Goal: Task Accomplishment & Management: Use online tool/utility

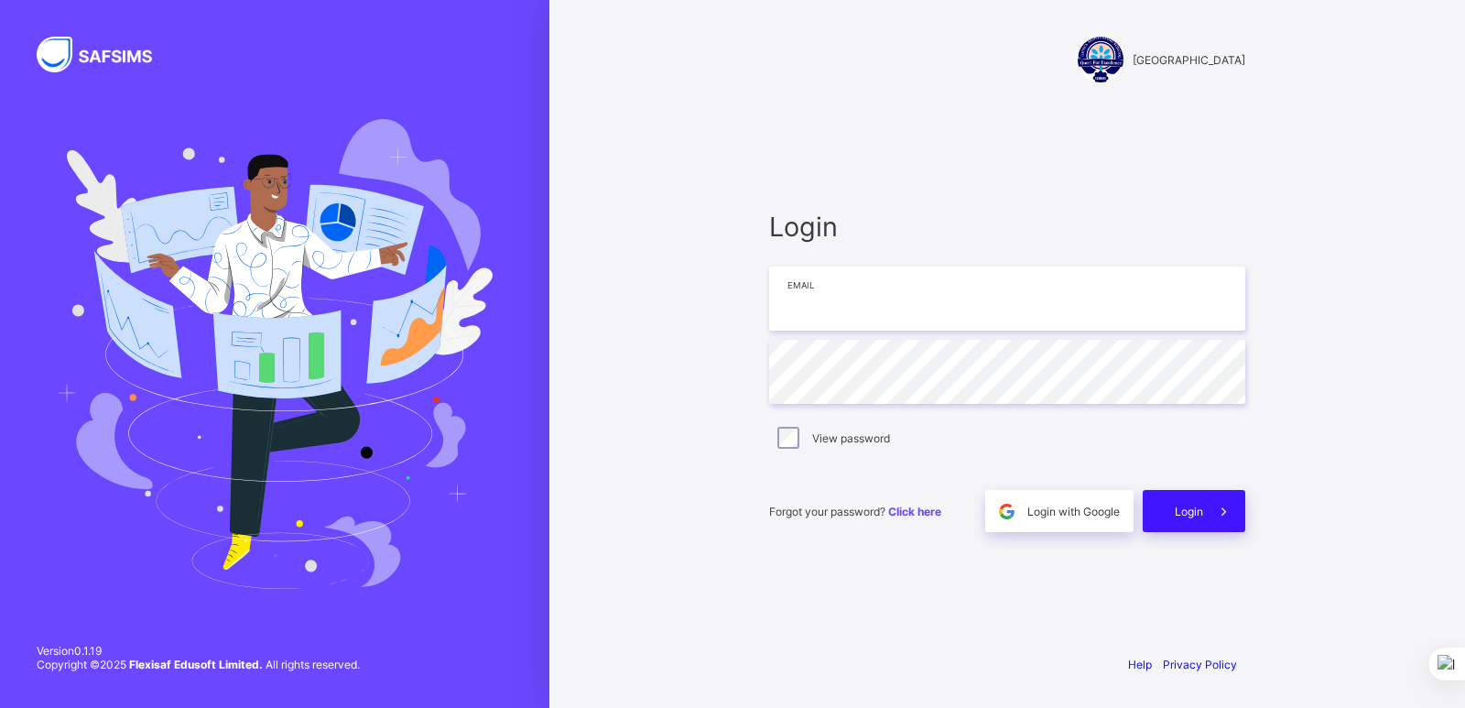
type input "**********"
click at [1185, 517] on span "Login" at bounding box center [1189, 512] width 28 height 14
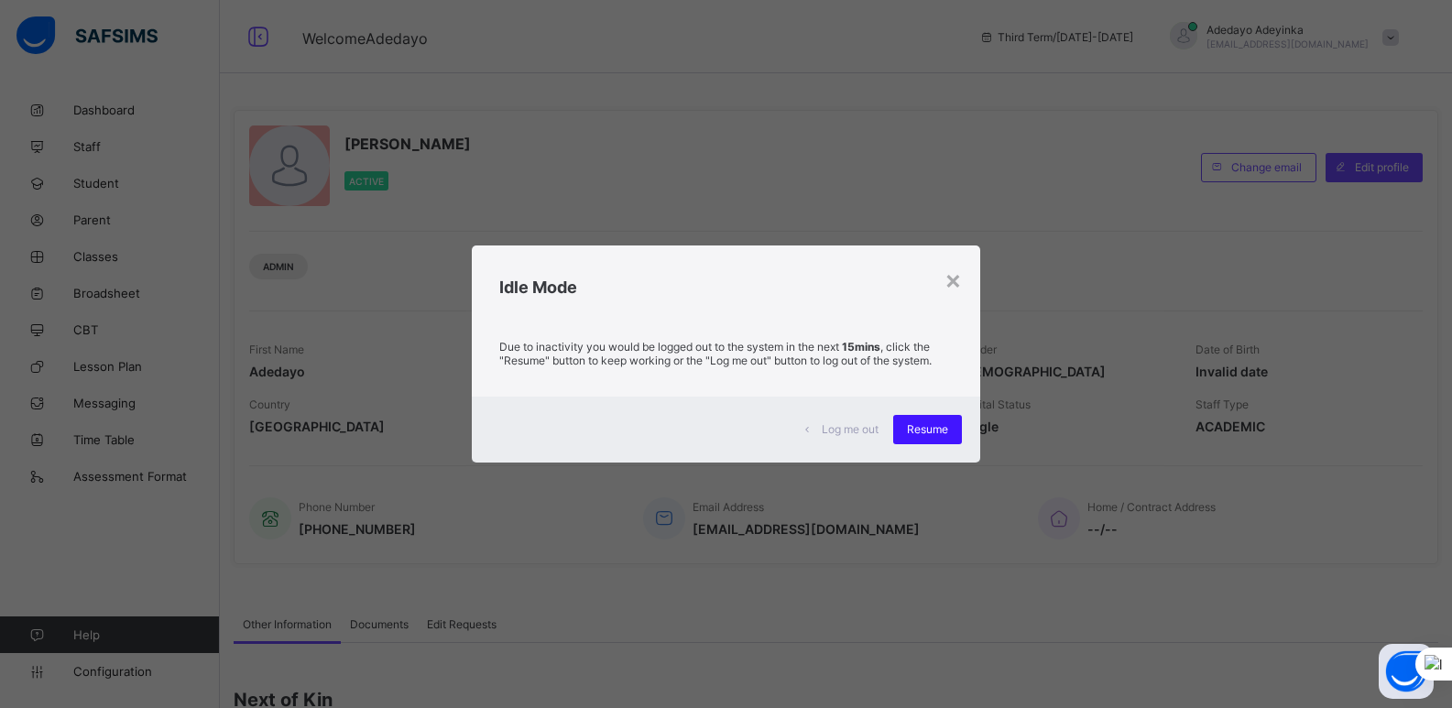
click at [932, 415] on div "Resume" at bounding box center [927, 429] width 69 height 29
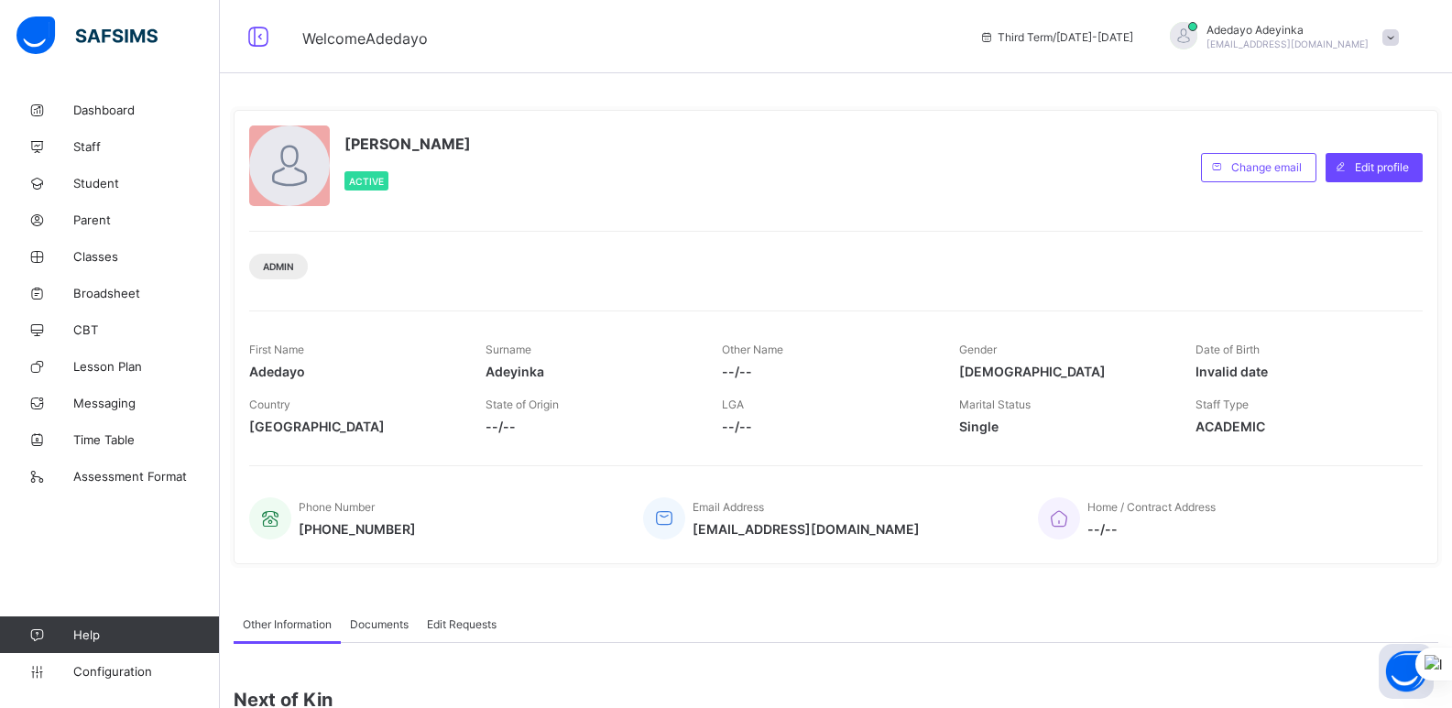
click at [930, 415] on span at bounding box center [826, 414] width 209 height 7
click at [90, 257] on span "Classes" at bounding box center [146, 256] width 147 height 15
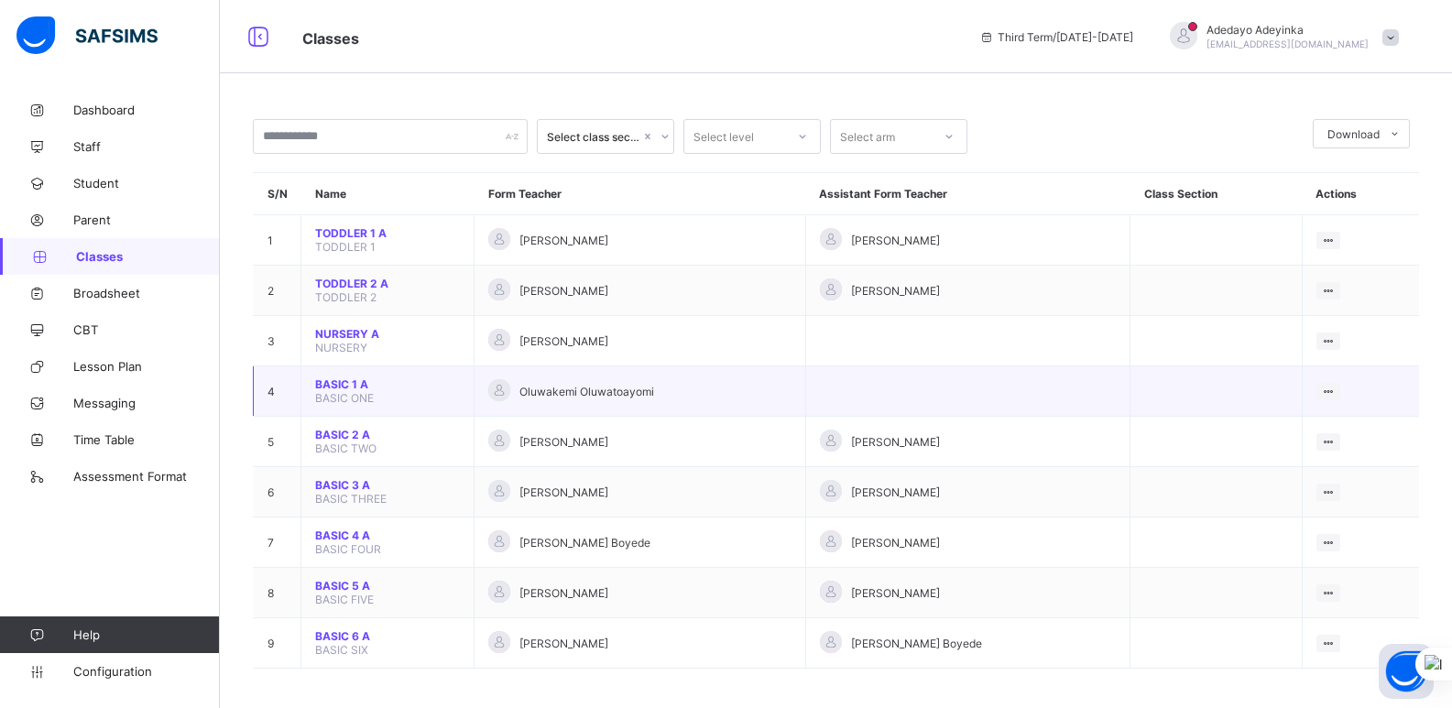
click at [342, 393] on span "BASIC ONE" at bounding box center [344, 398] width 59 height 14
click at [82, 291] on span "Broadsheet" at bounding box center [146, 293] width 147 height 15
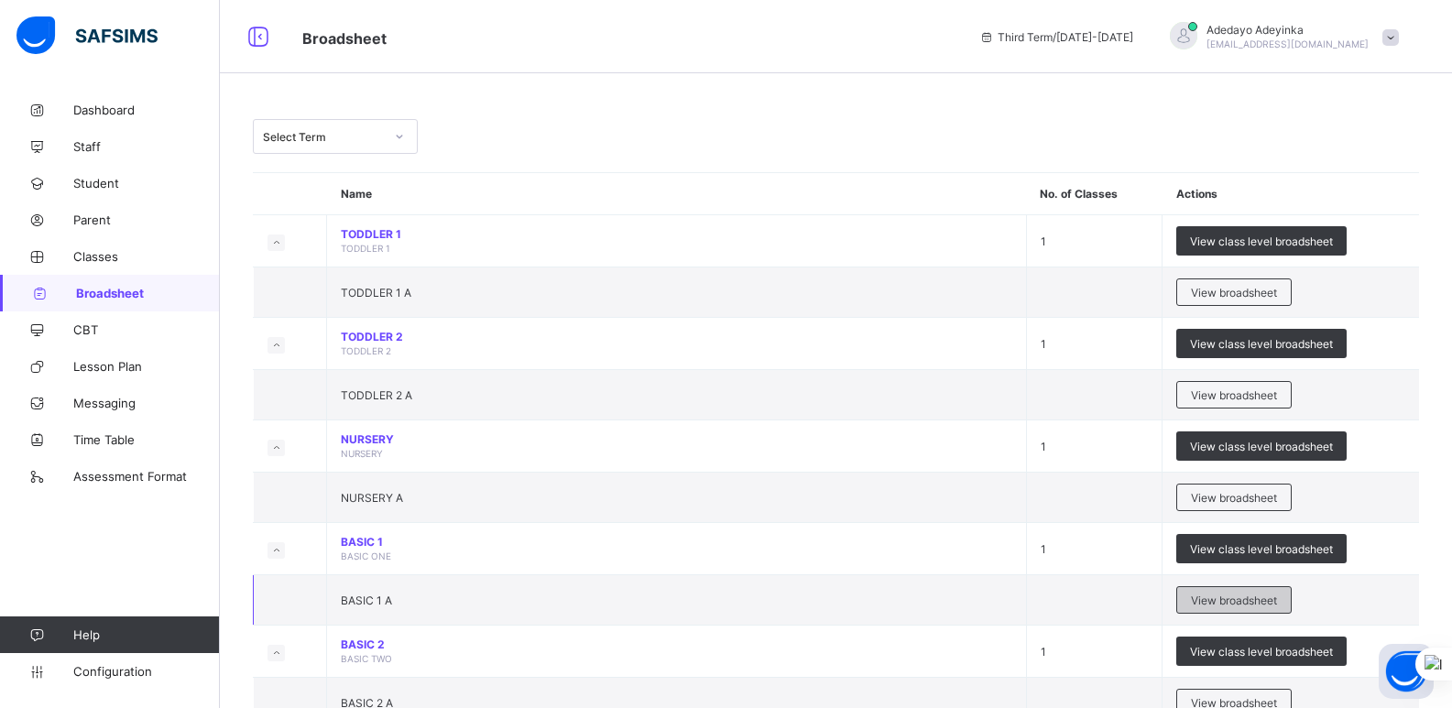
click at [1255, 600] on span "View broadsheet" at bounding box center [1234, 600] width 86 height 14
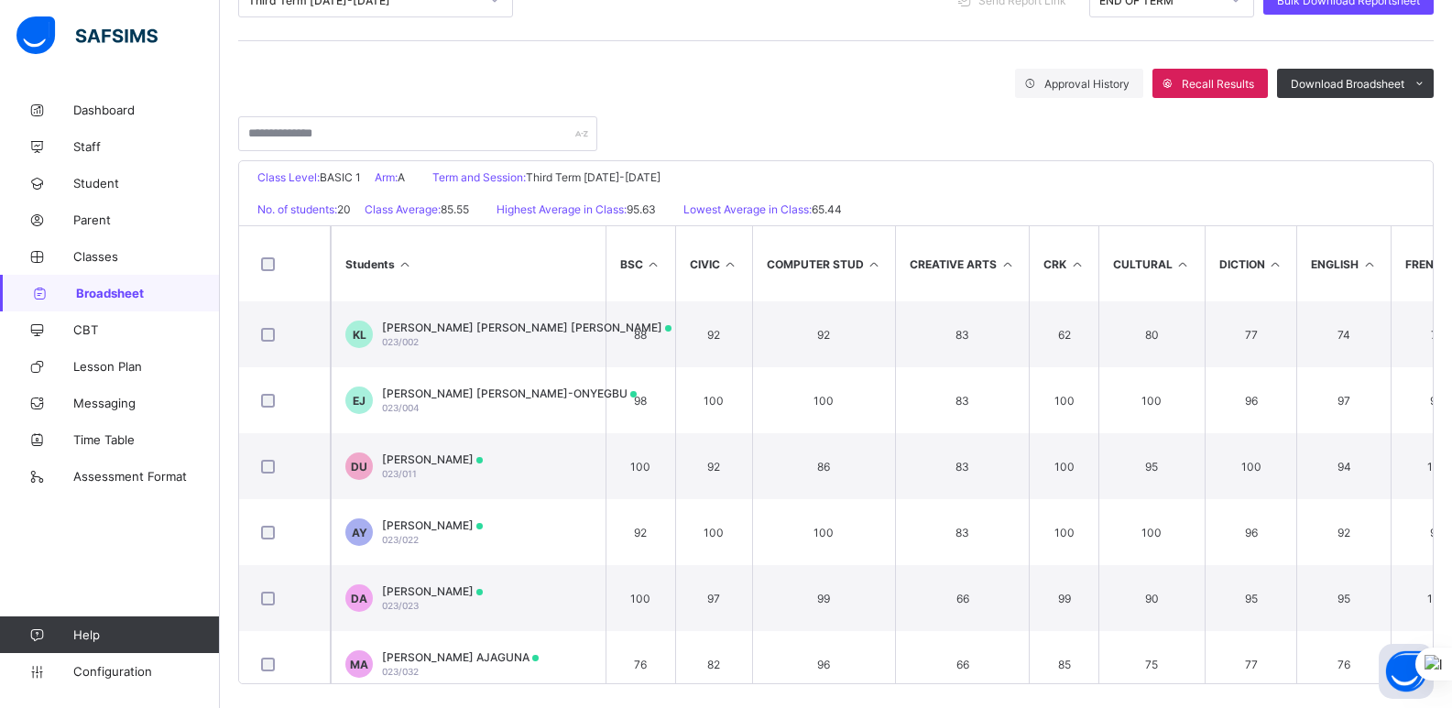
scroll to position [282, 0]
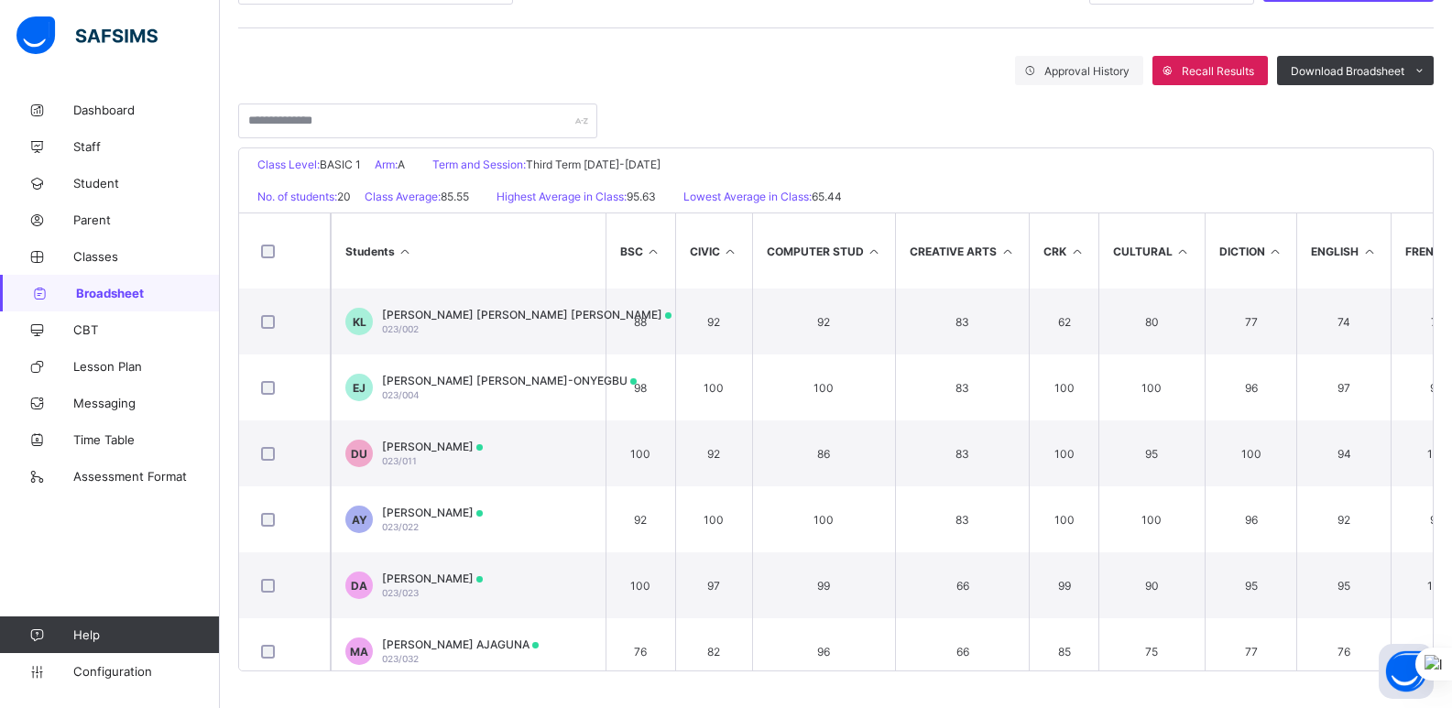
click at [536, 255] on th "Students" at bounding box center [468, 250] width 275 height 75
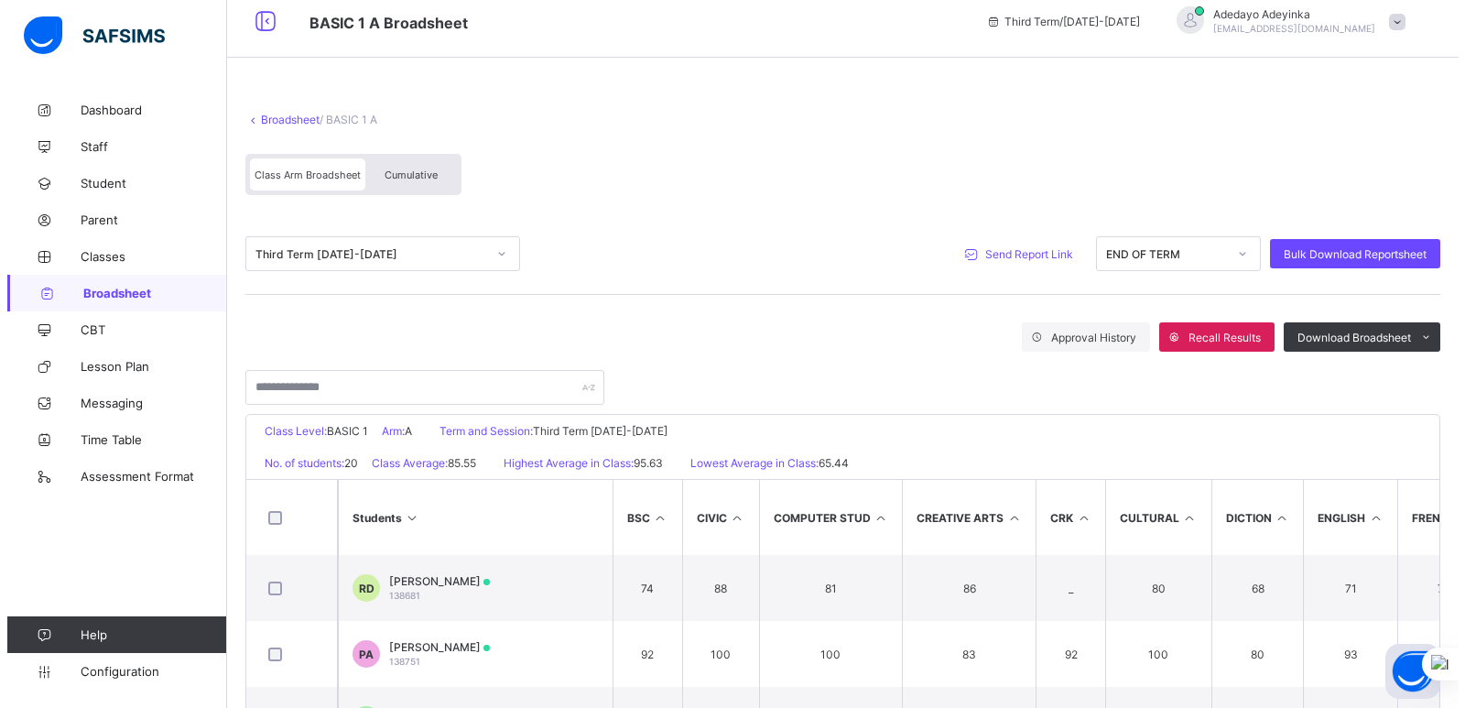
scroll to position [0, 0]
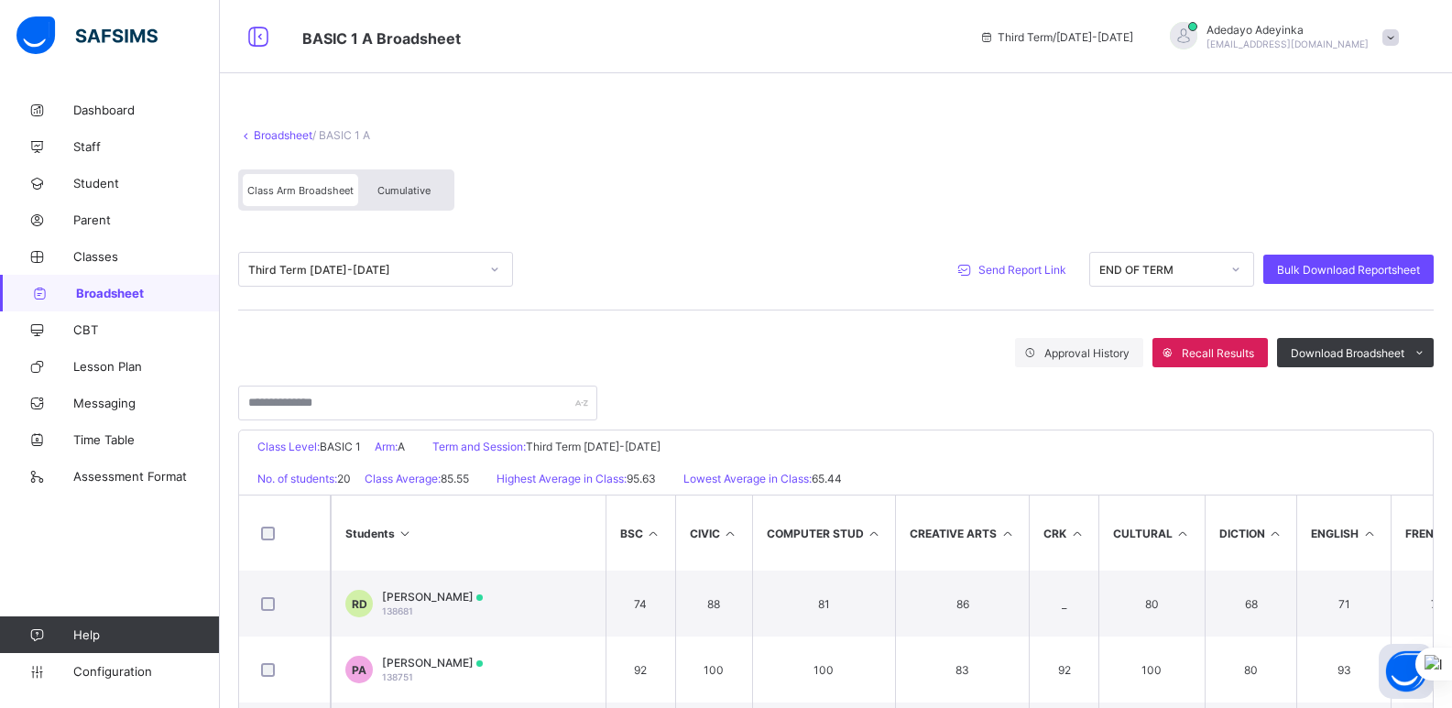
click at [1033, 270] on span "Send Report Link" at bounding box center [1022, 270] width 88 height 14
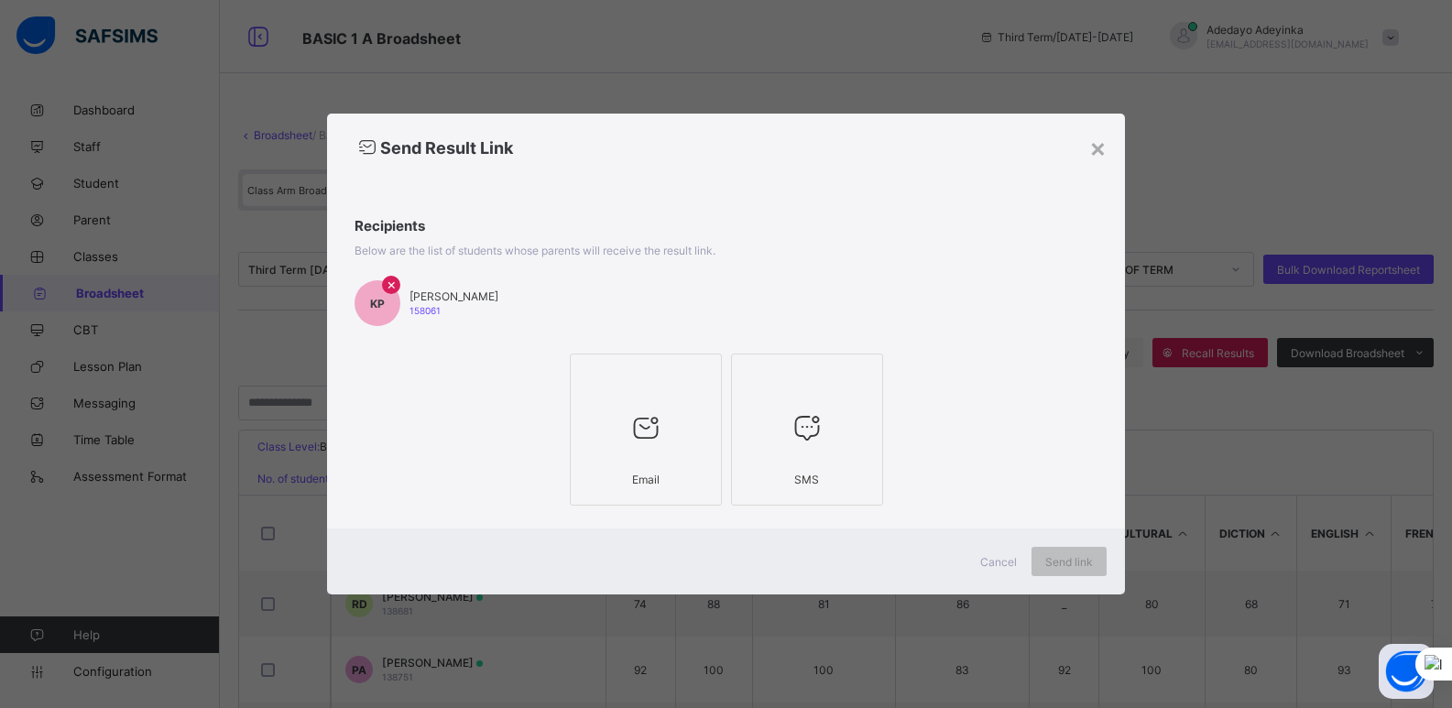
click at [658, 450] on div at bounding box center [646, 427] width 132 height 72
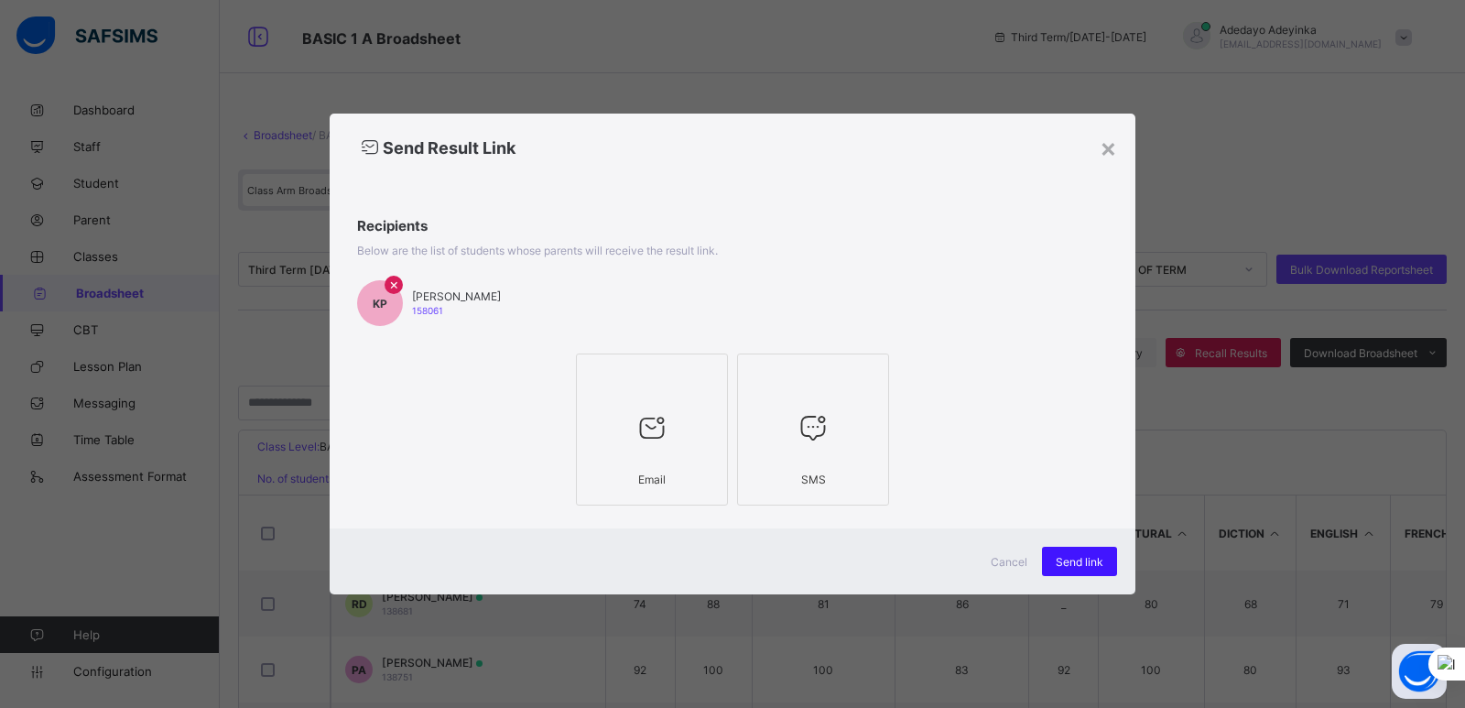
click at [1088, 565] on span "Send link" at bounding box center [1080, 562] width 48 height 14
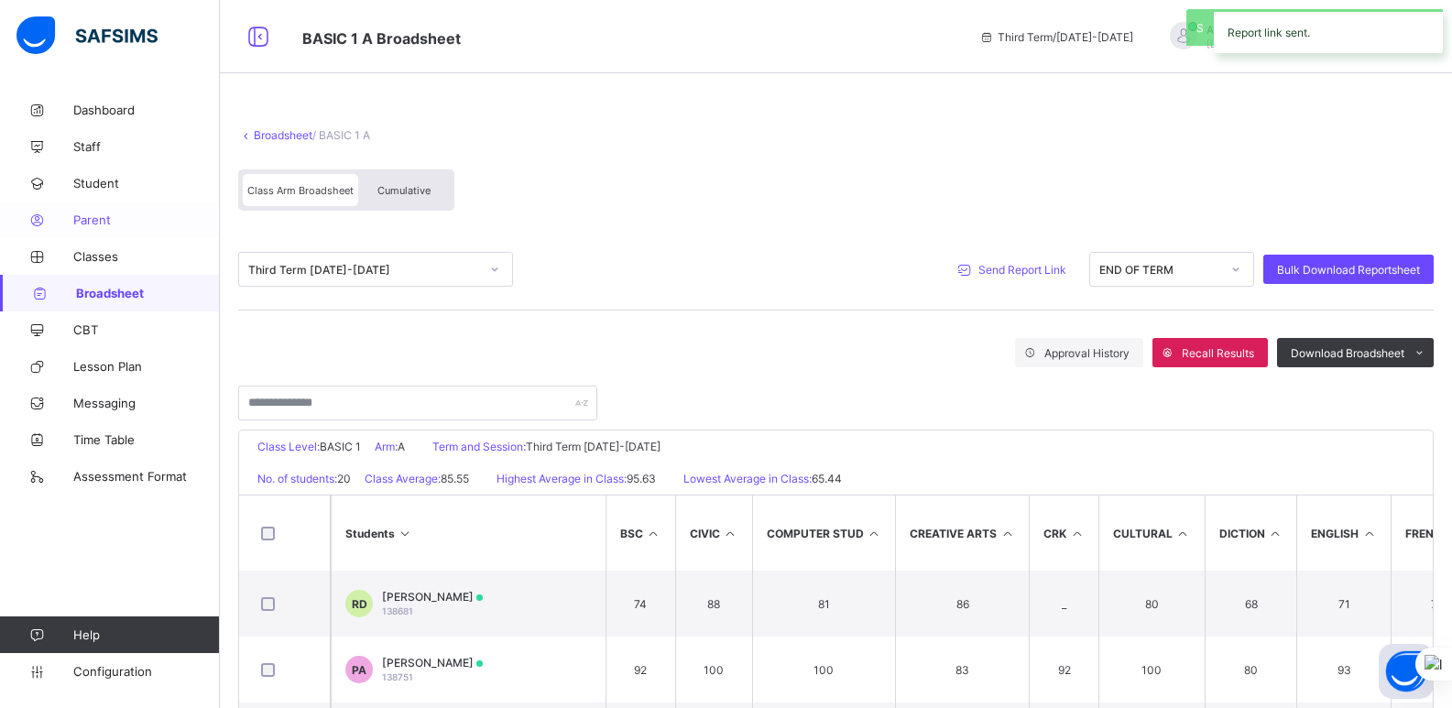
click at [106, 220] on span "Parent" at bounding box center [146, 219] width 147 height 15
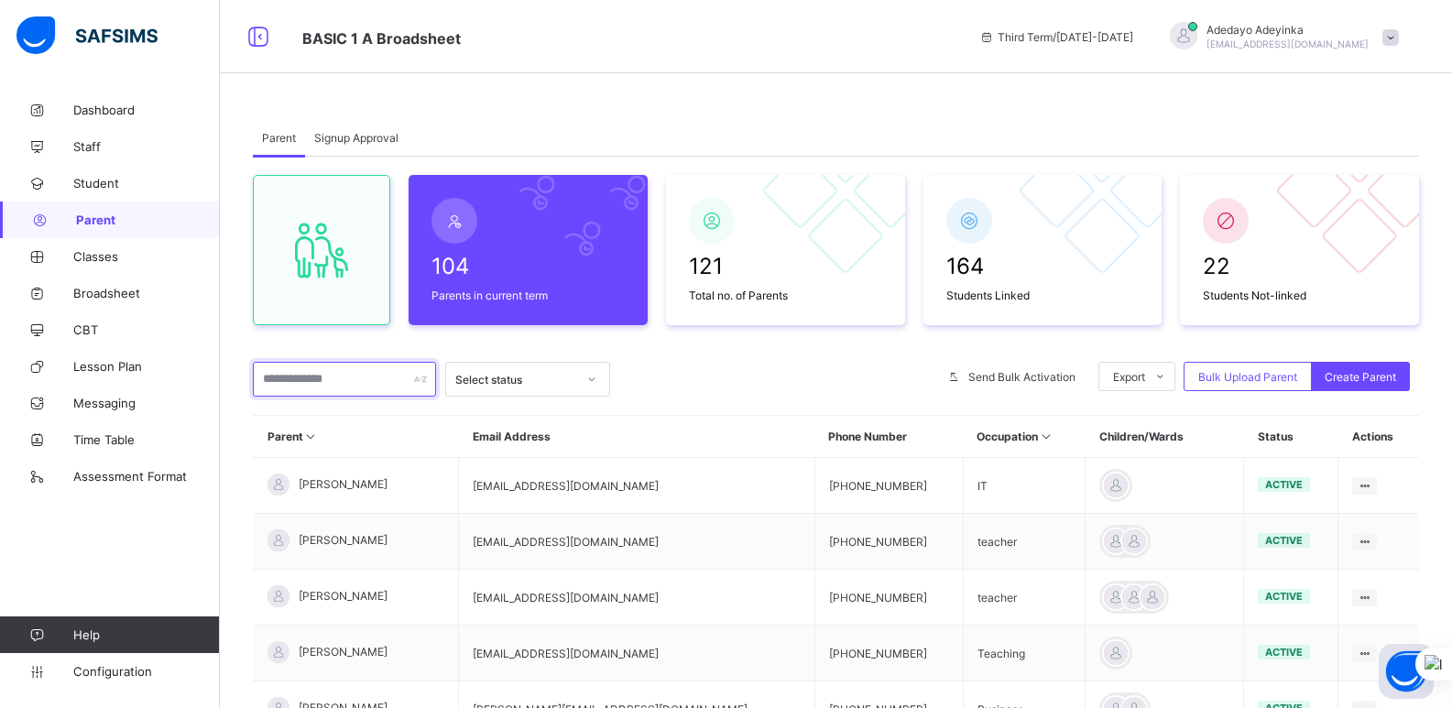
drag, startPoint x: 335, startPoint y: 381, endPoint x: 328, endPoint y: 374, distance: 10.4
click at [335, 381] on input "text" at bounding box center [344, 379] width 183 height 35
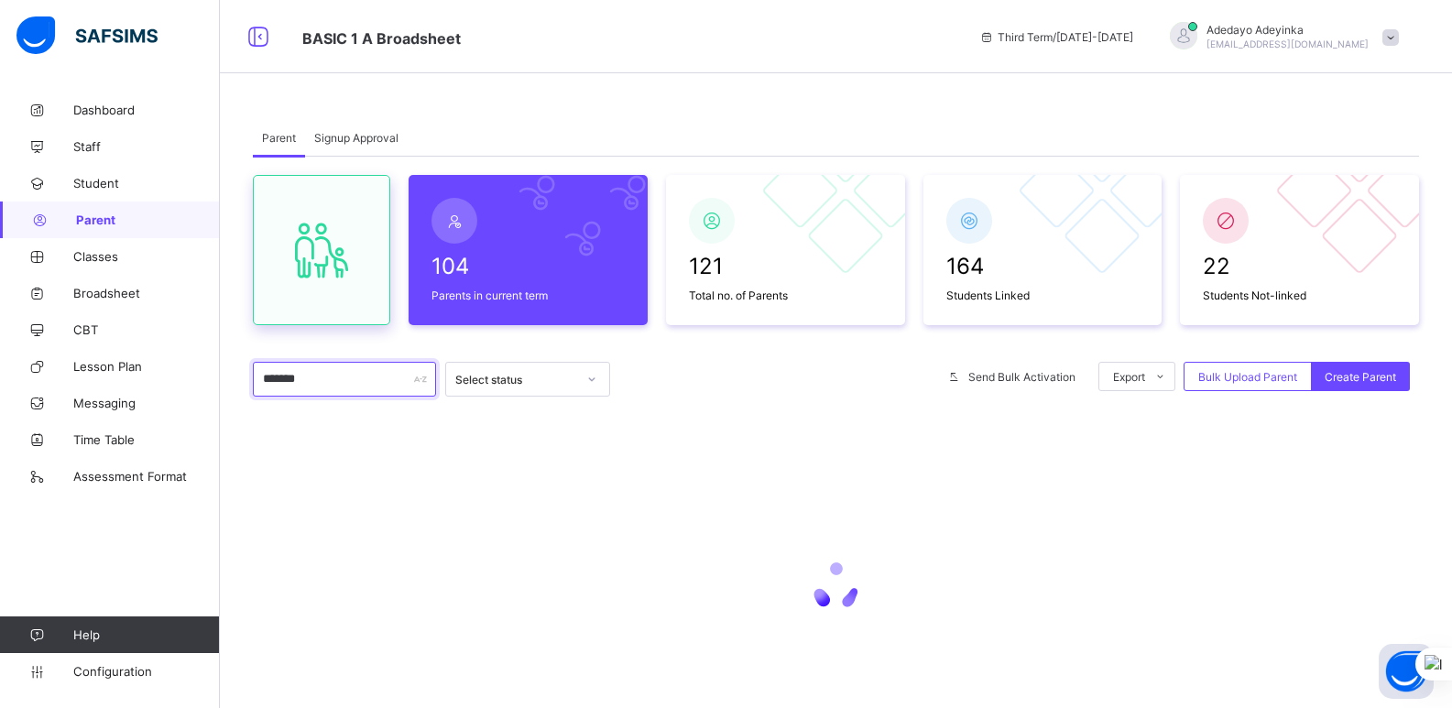
type input "********"
